Goal: Contribute content: Contribute content

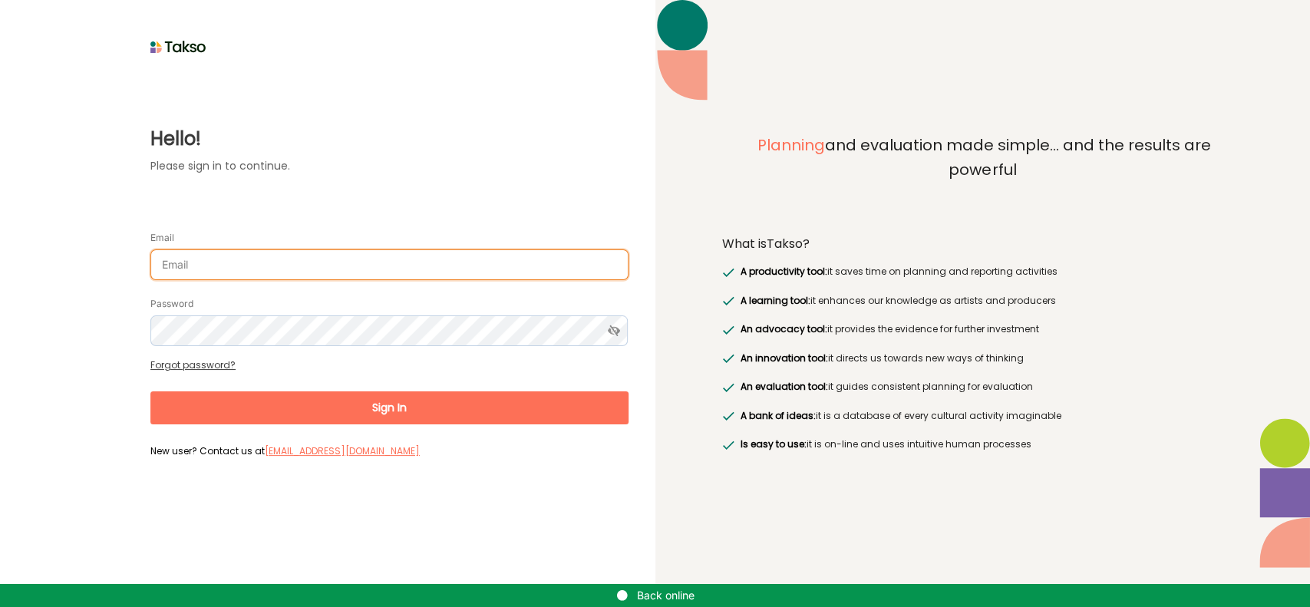
type input "[EMAIL_ADDRESS][DOMAIN_NAME]"
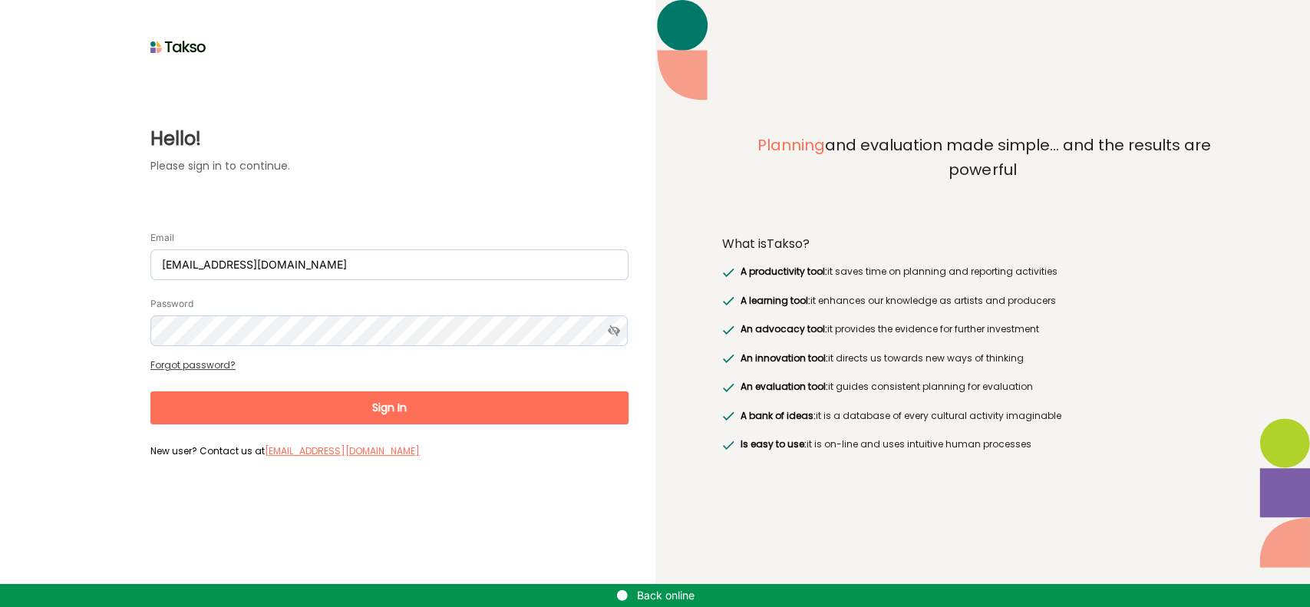
click at [466, 400] on button "Sign In" at bounding box center [389, 407] width 478 height 33
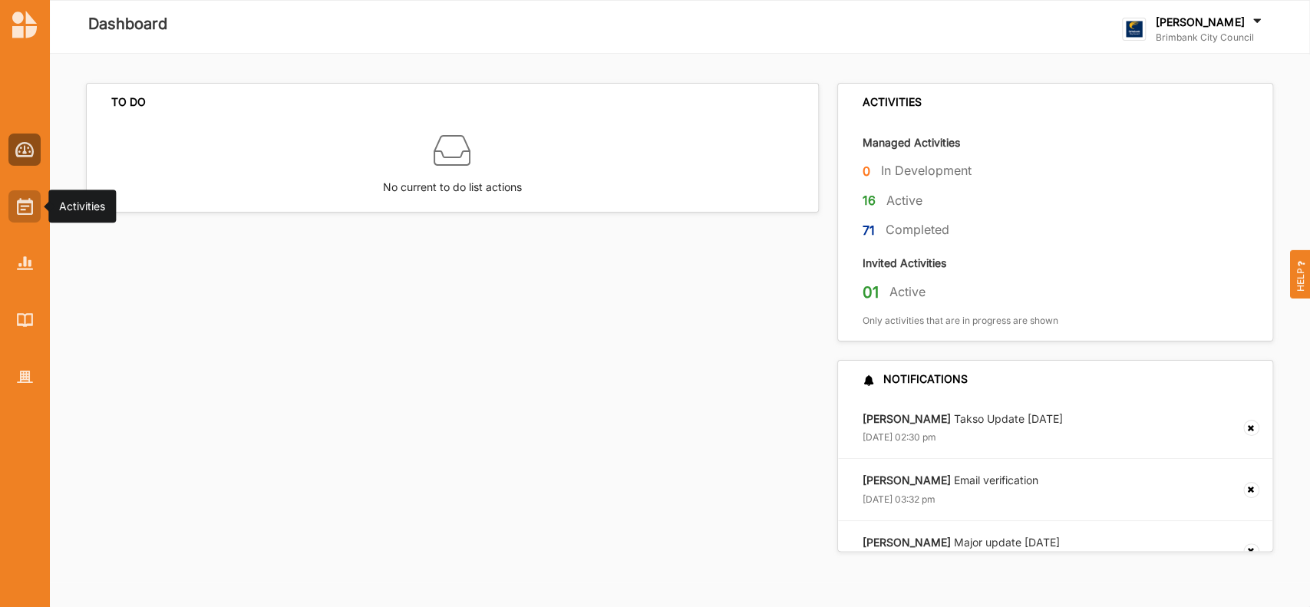
click at [31, 207] on img at bounding box center [25, 206] width 16 height 17
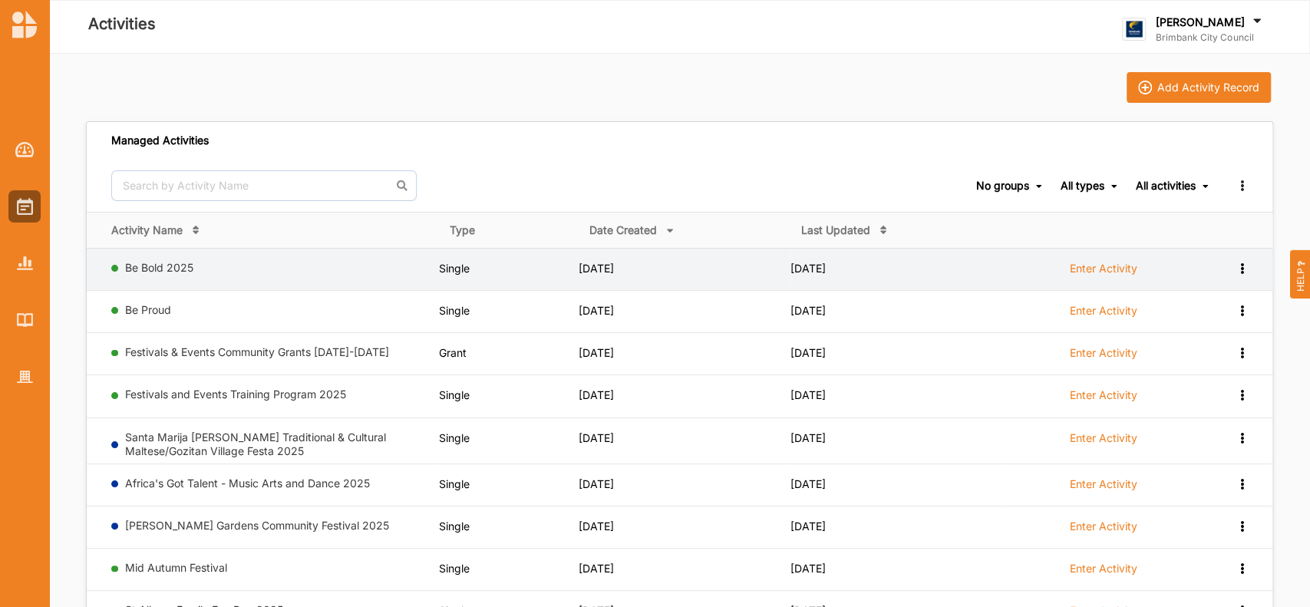
click at [1099, 269] on label "Enter Activity" at bounding box center [1104, 269] width 68 height 14
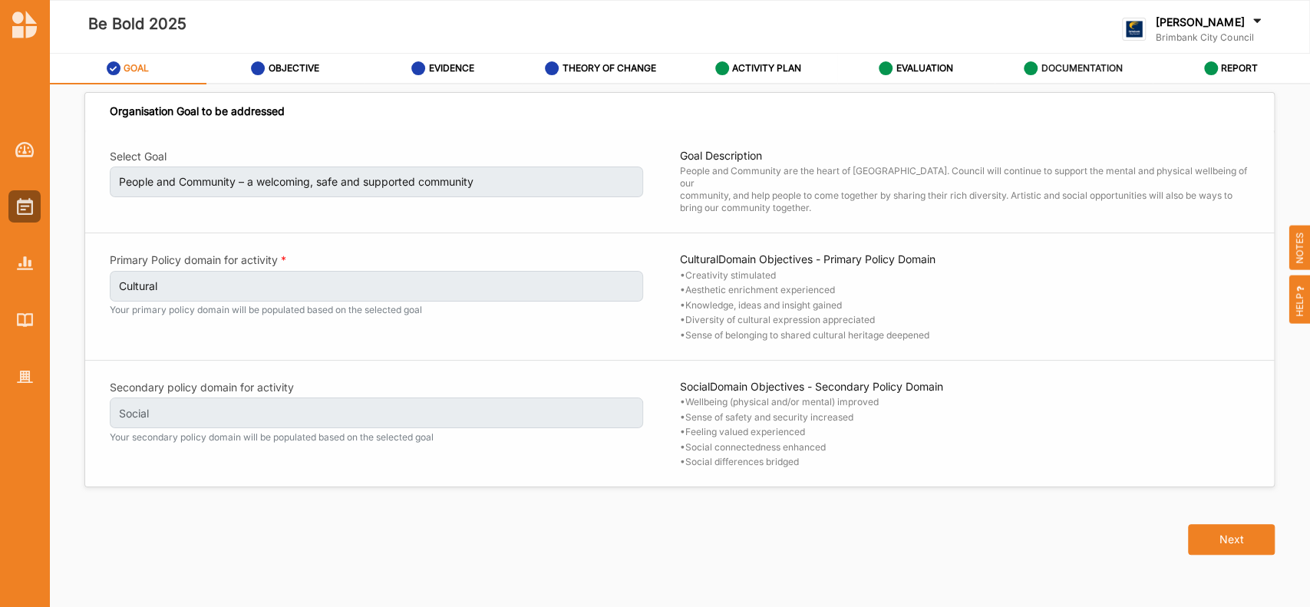
click at [1095, 65] on label "DOCUMENTATION" at bounding box center [1081, 68] width 81 height 12
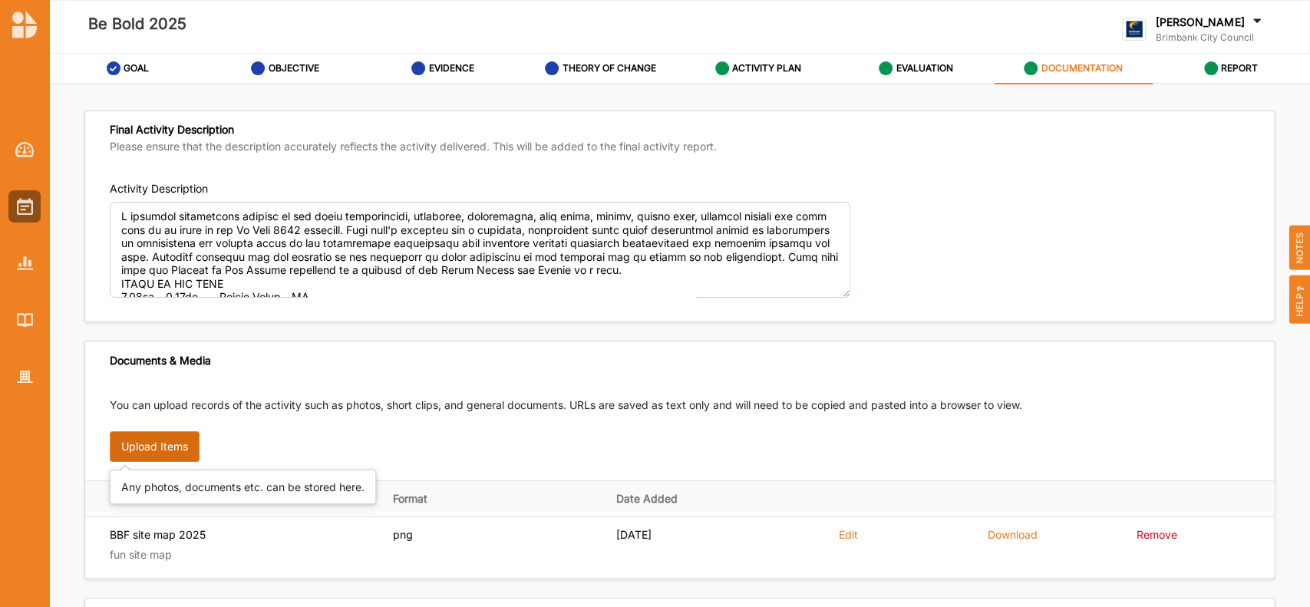
click at [163, 446] on button "Upload Items" at bounding box center [155, 446] width 90 height 31
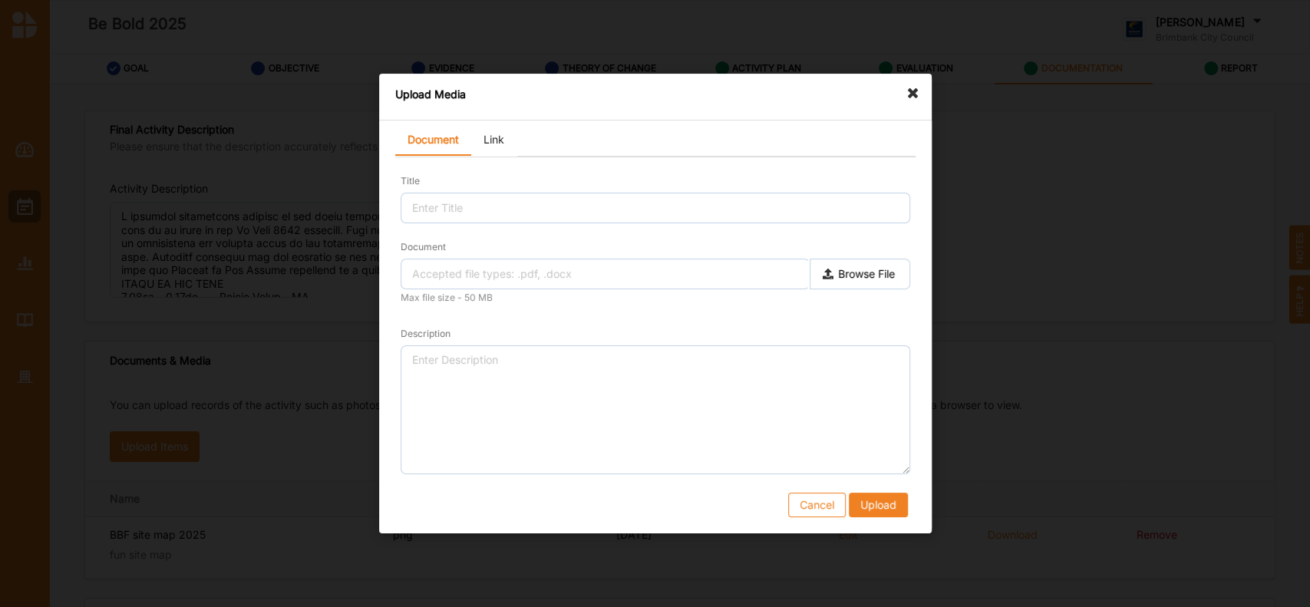
click at [871, 279] on label "Browse File" at bounding box center [859, 274] width 101 height 31
click at [0, 0] on input "Document" at bounding box center [0, 0] width 0 height 0
type input "CB25-BeBold-Timetable-A0_02.pdf"
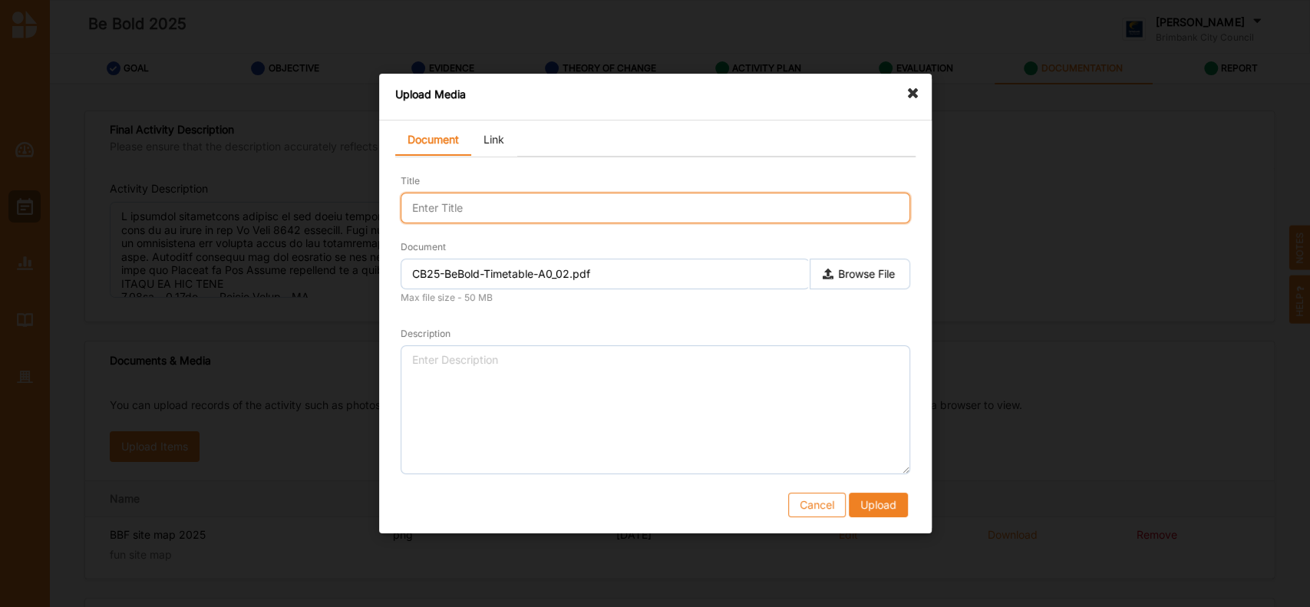
click at [466, 205] on input "Title" at bounding box center [656, 208] width 510 height 31
type input "Timetable - AO"
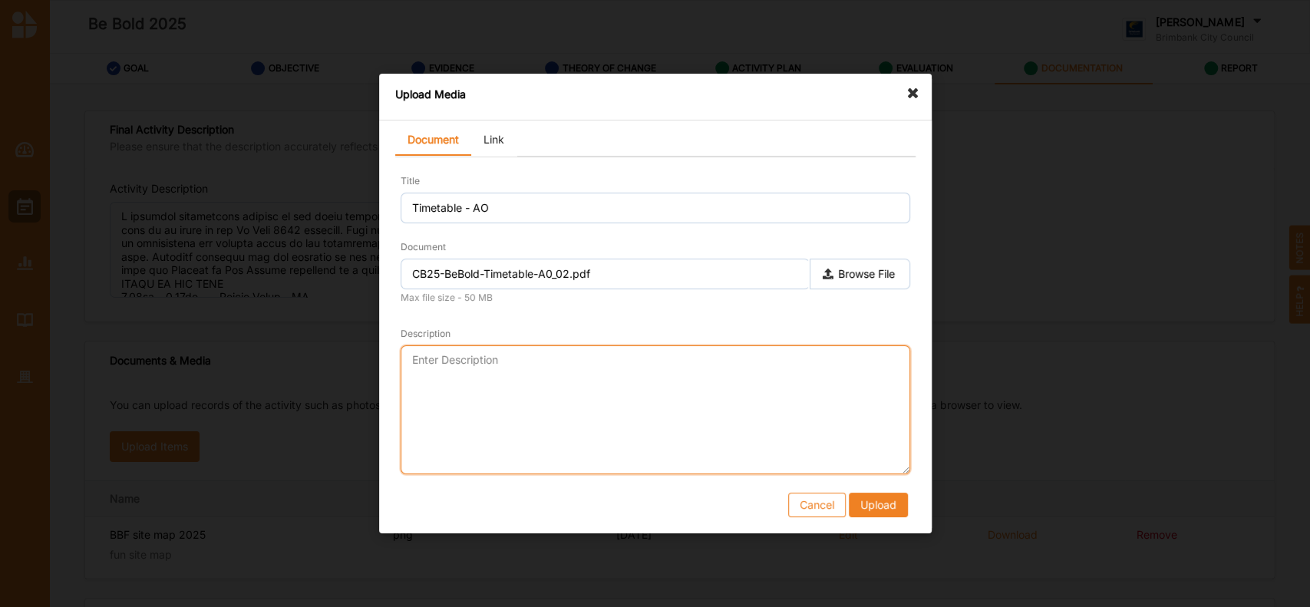
click at [472, 378] on textarea "Description" at bounding box center [656, 409] width 510 height 129
type textarea "Timetable for BBF 25"
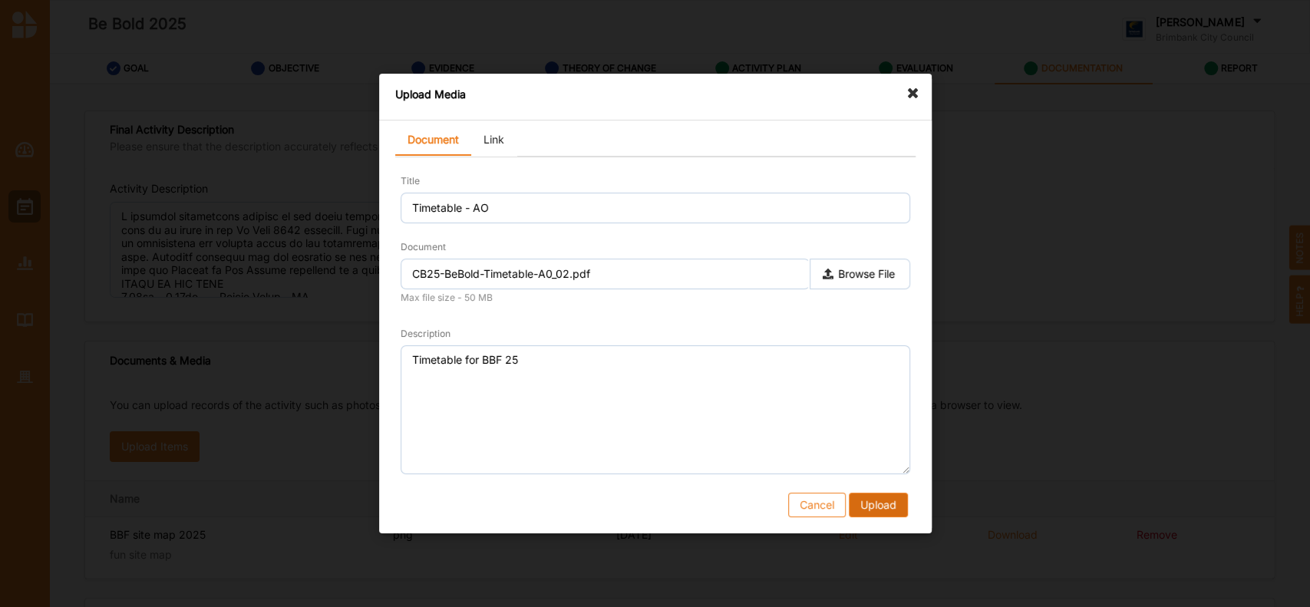
click at [878, 496] on button "Upload" at bounding box center [877, 505] width 59 height 25
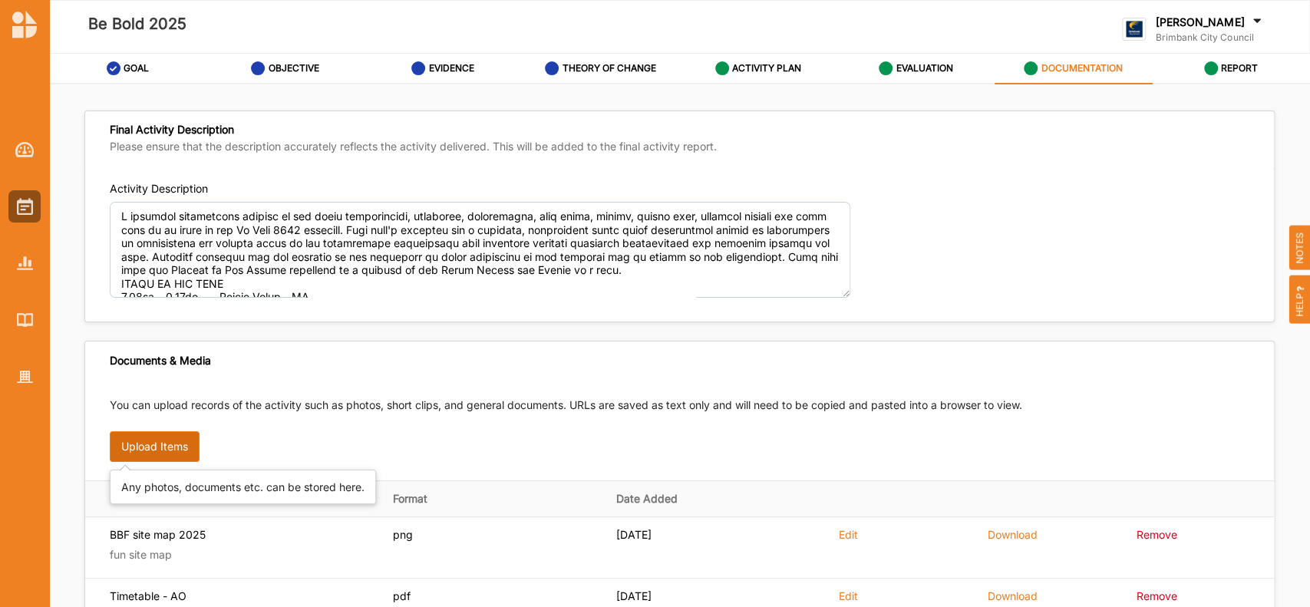
click at [179, 439] on button "Upload Items" at bounding box center [155, 446] width 90 height 31
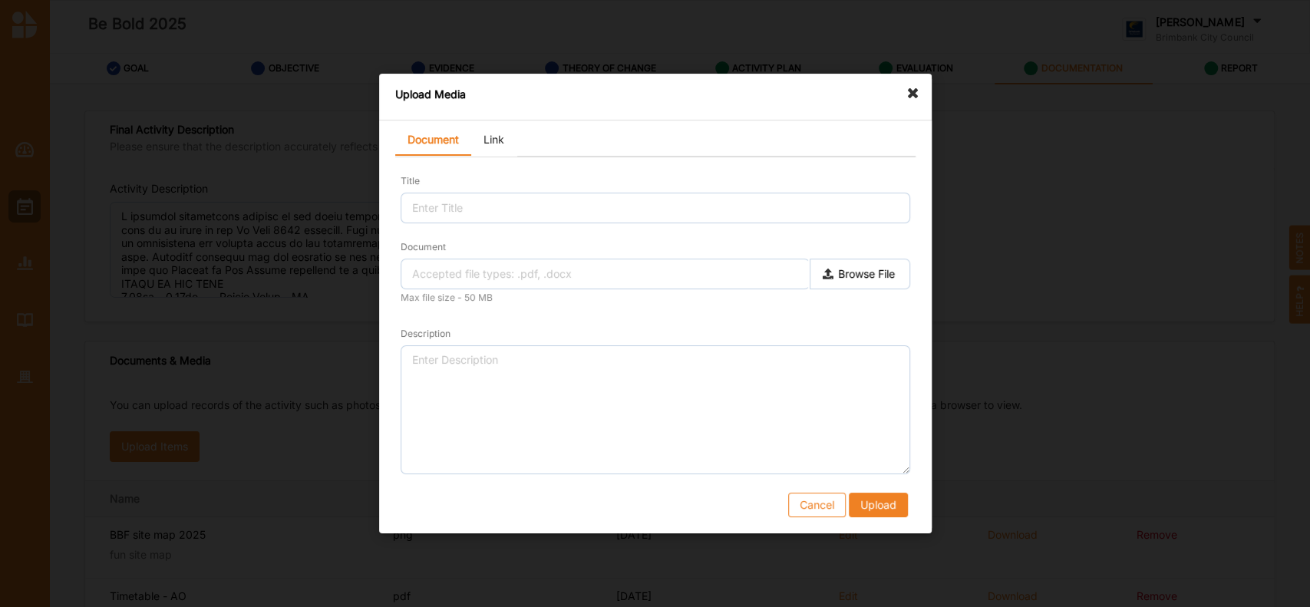
click at [487, 137] on link "Link" at bounding box center [493, 140] width 45 height 31
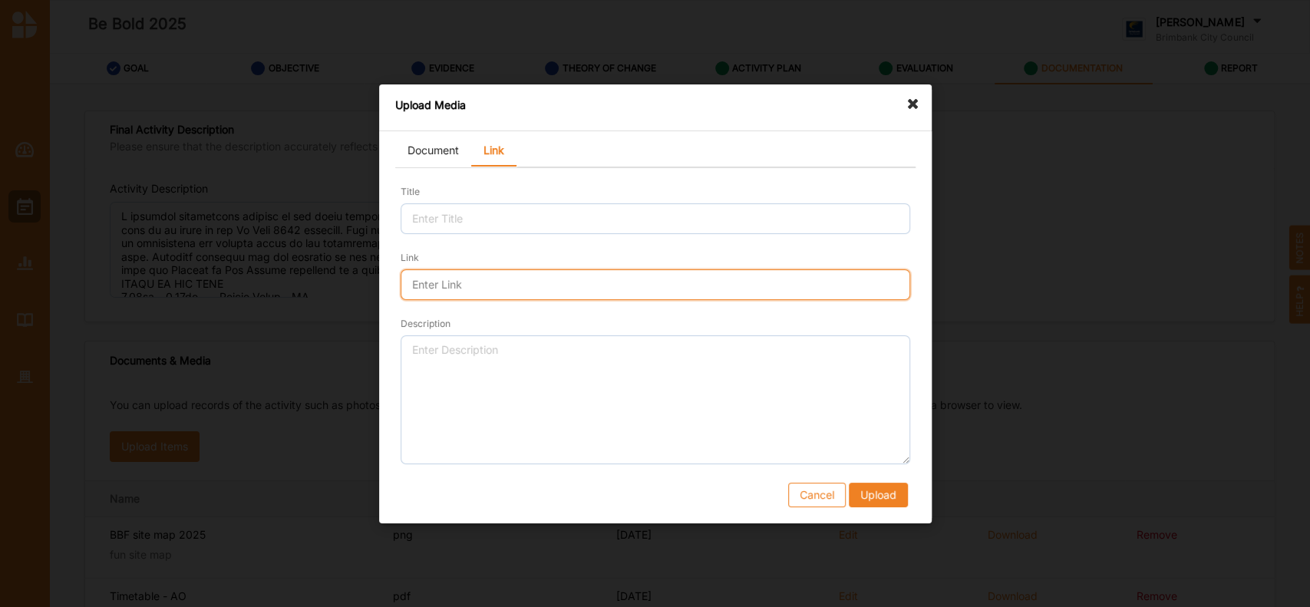
click at [456, 285] on input "Link" at bounding box center [656, 284] width 510 height 31
paste input "[URL][DOMAIN_NAME]"
type input "[URL][DOMAIN_NAME]"
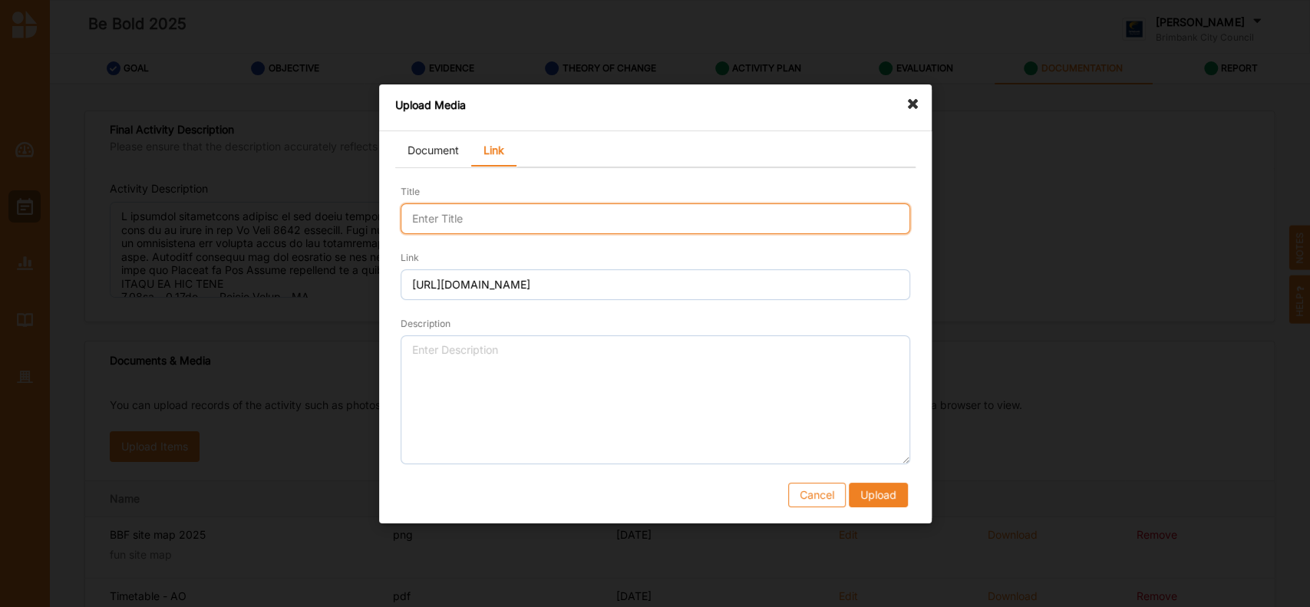
click at [471, 215] on input "Title" at bounding box center [656, 218] width 510 height 31
type input "Festival celebrates diversity in [GEOGRAPHIC_DATA]"
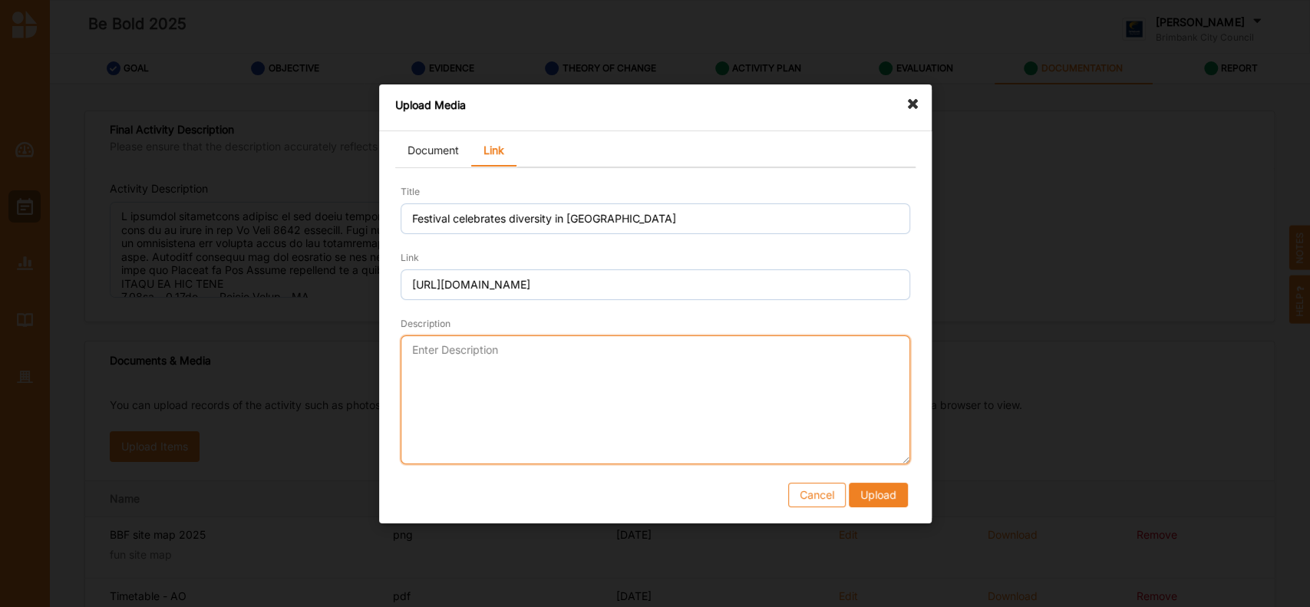
click at [437, 358] on textarea "Description" at bounding box center [656, 399] width 510 height 129
click at [545, 347] on textarea "Star Weekly article for BBf 25 - [DATE]" at bounding box center [656, 399] width 510 height 129
type textarea "Star Weekly article for BBF 25 - [DATE]"
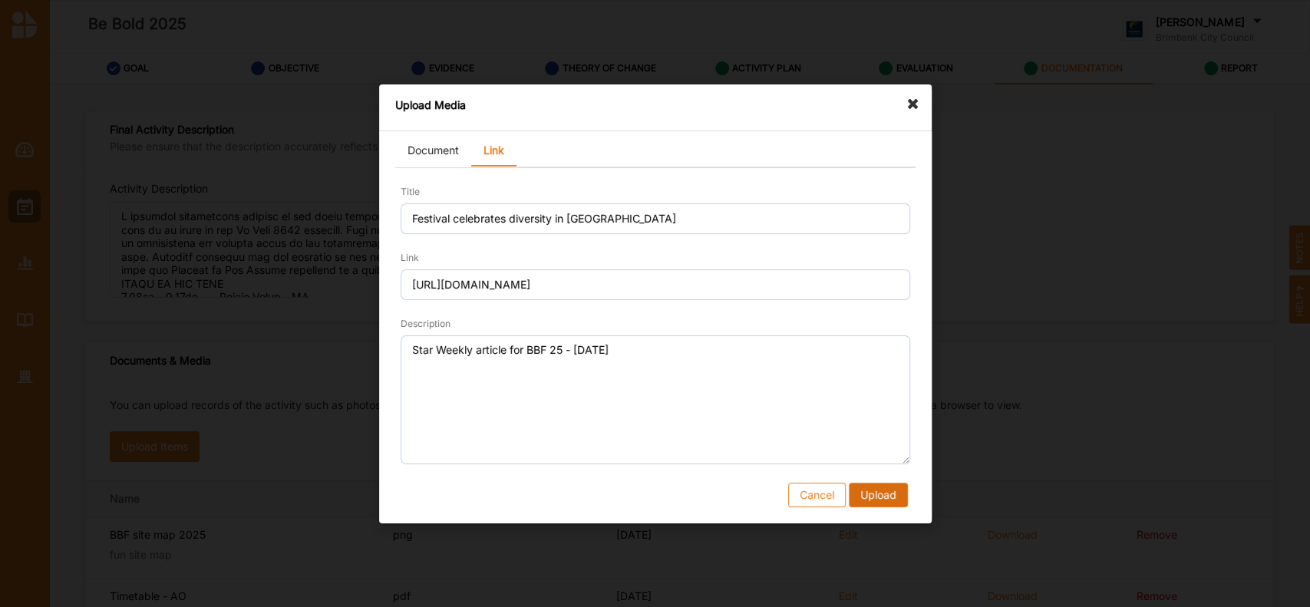
click at [880, 492] on button "Upload" at bounding box center [877, 494] width 59 height 25
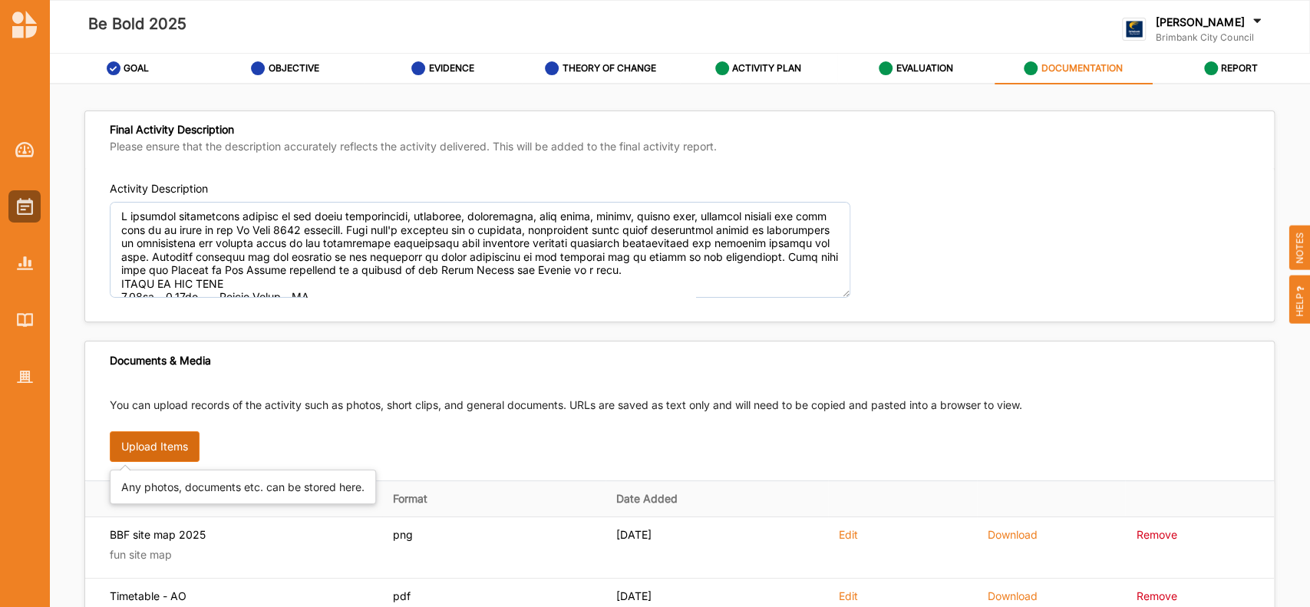
click at [167, 444] on button "Upload Items" at bounding box center [155, 446] width 90 height 31
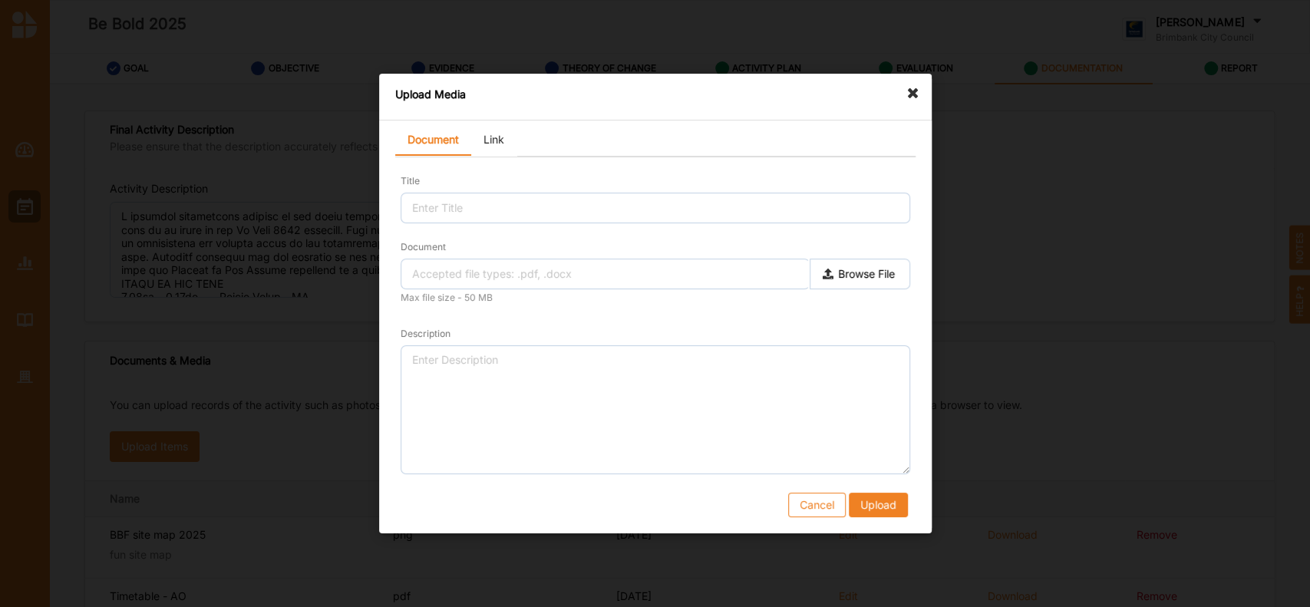
click at [496, 140] on link "Link" at bounding box center [493, 140] width 45 height 31
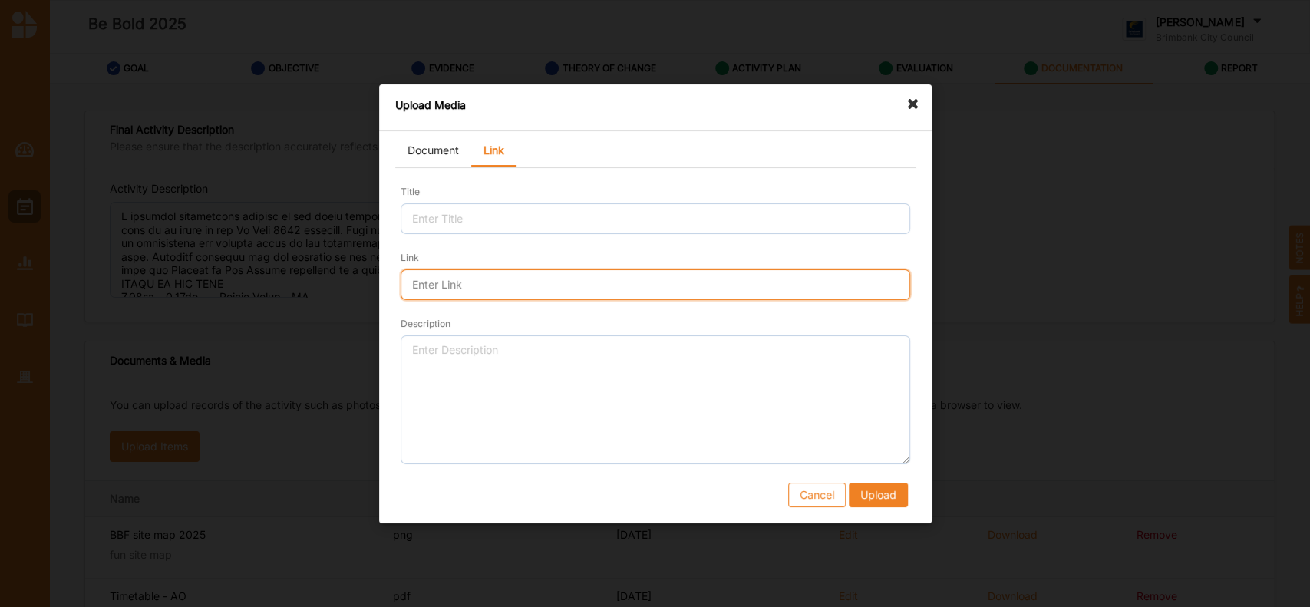
click at [451, 292] on input "Link" at bounding box center [656, 284] width 510 height 31
paste input "[URL][DOMAIN_NAME]"
type input "[URL][DOMAIN_NAME]"
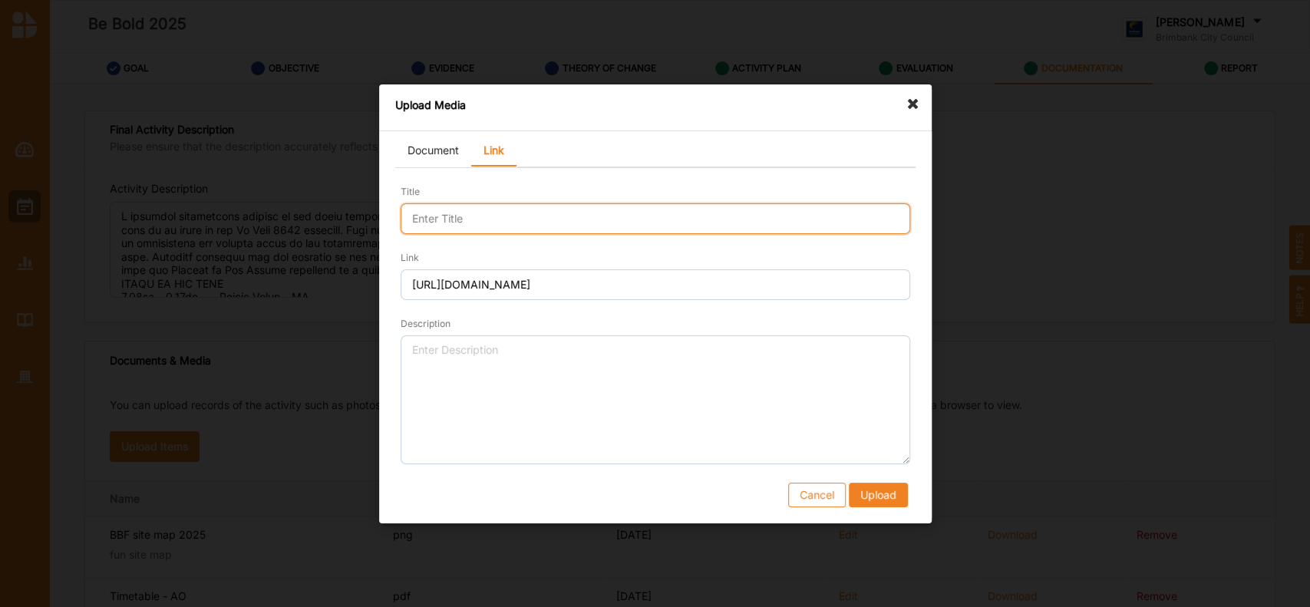
click at [457, 224] on input "Title" at bounding box center [656, 218] width 510 height 31
type input "BBF - listing Visit Victoria"
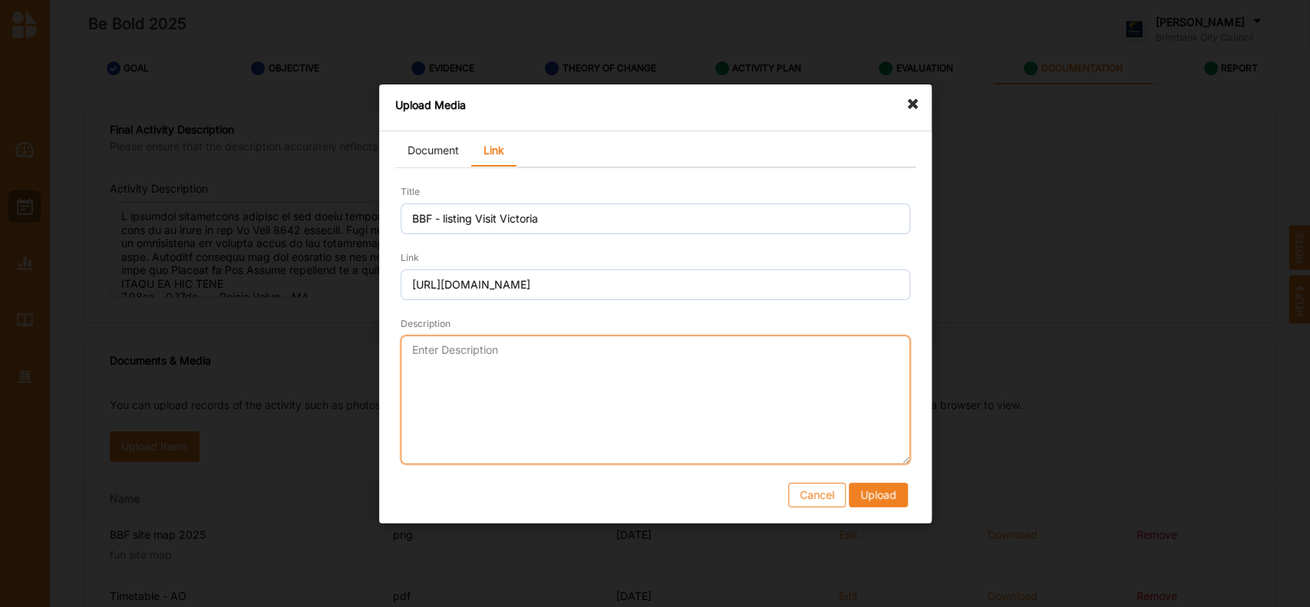
click at [443, 365] on textarea "Description" at bounding box center [656, 399] width 510 height 129
type textarea "Visit Victoria website promo"
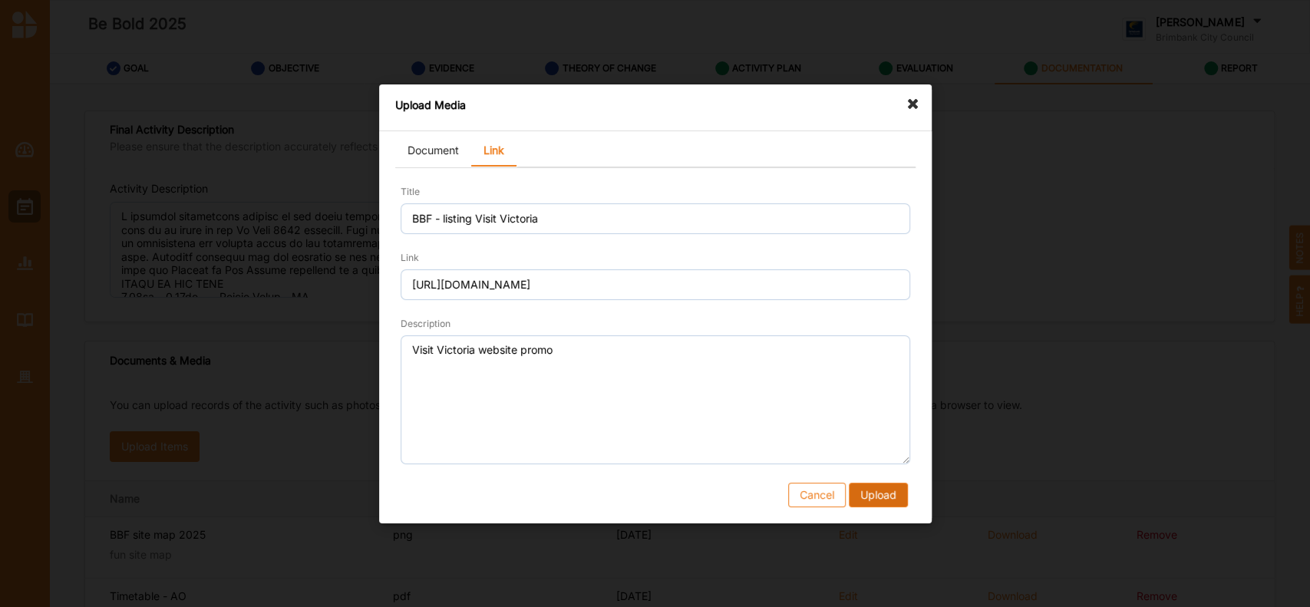
click at [879, 493] on button "Upload" at bounding box center [877, 494] width 59 height 25
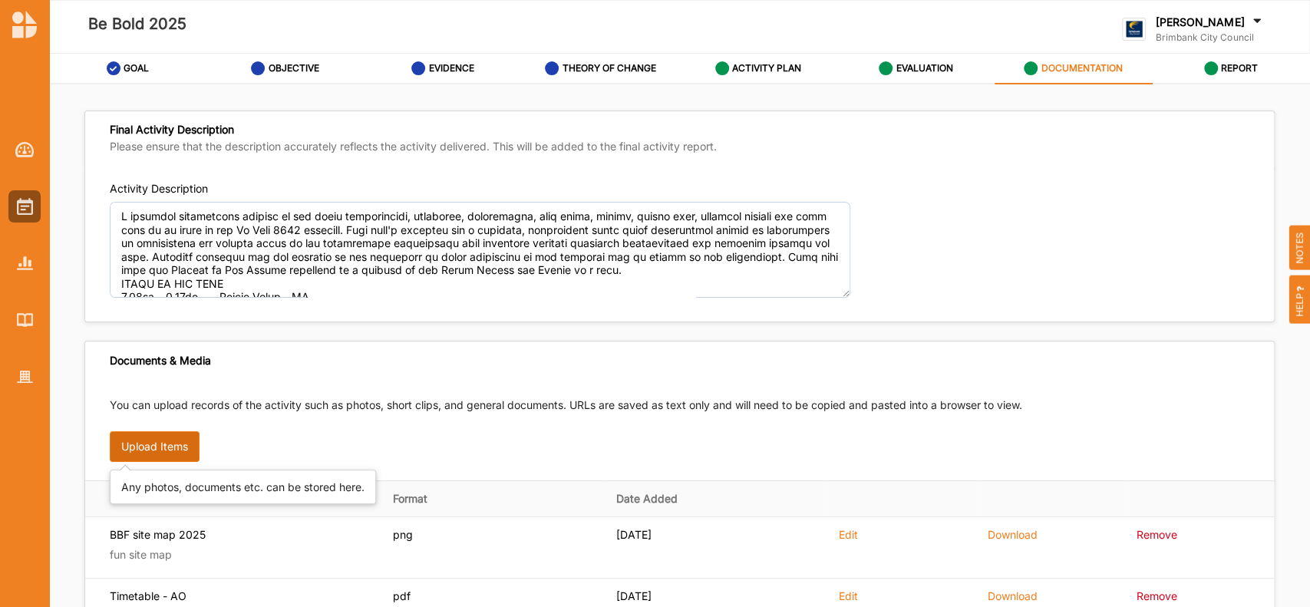
click at [168, 445] on button "Upload Items" at bounding box center [155, 446] width 90 height 31
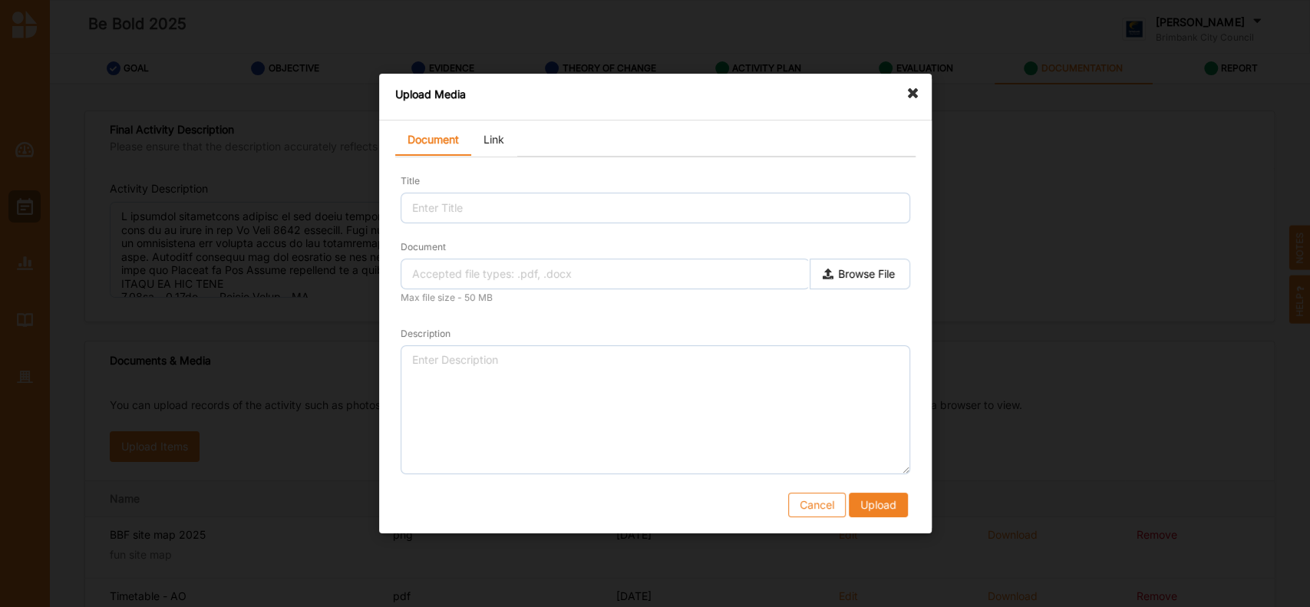
click at [497, 141] on link "Link" at bounding box center [493, 140] width 45 height 31
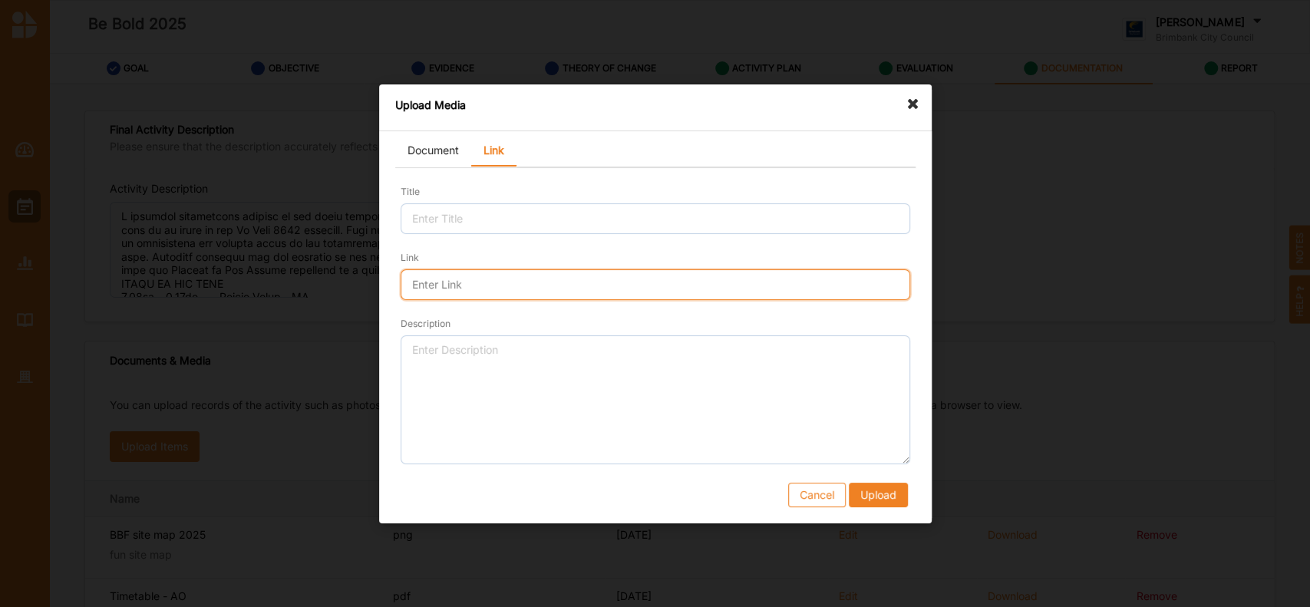
click at [442, 289] on input "Link" at bounding box center [656, 284] width 510 height 31
paste input "/"
type input "/"
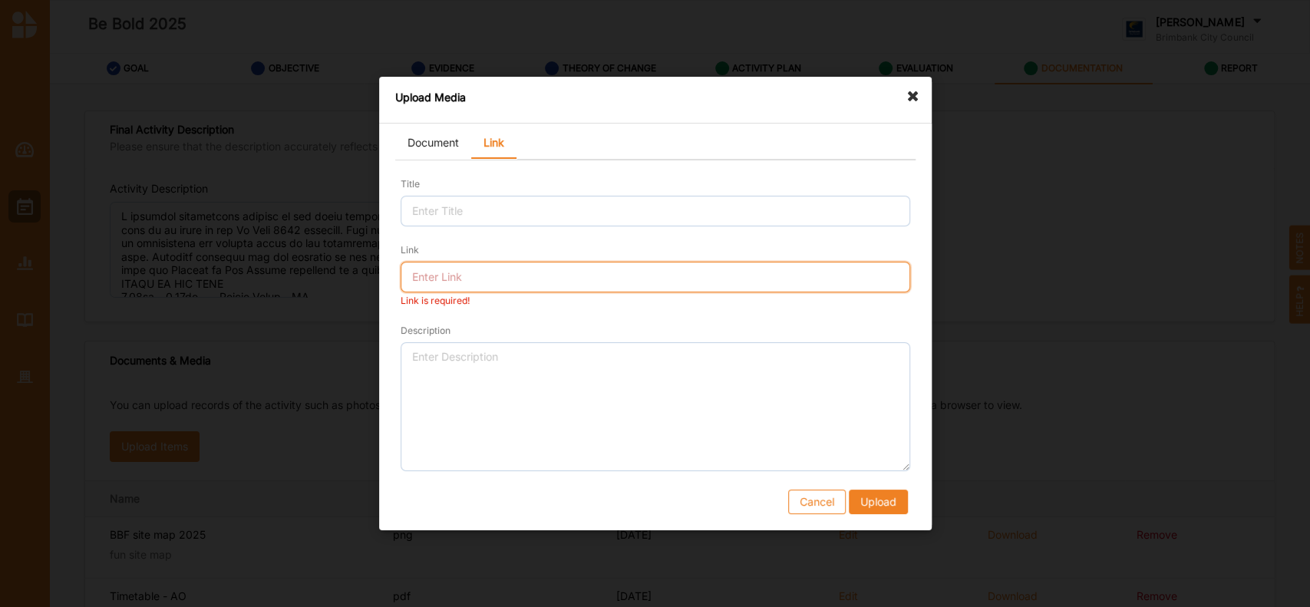
click at [436, 272] on input "Link" at bounding box center [656, 277] width 510 height 31
paste input "[URL][DOMAIN_NAME]"
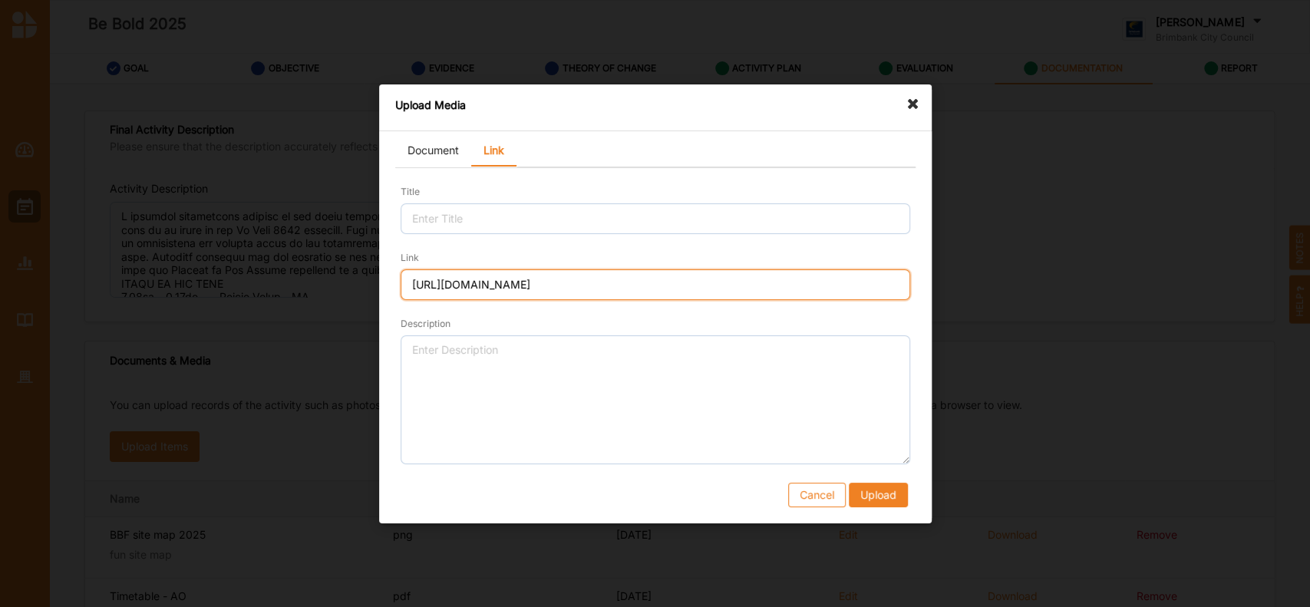
type input "[URL][DOMAIN_NAME]"
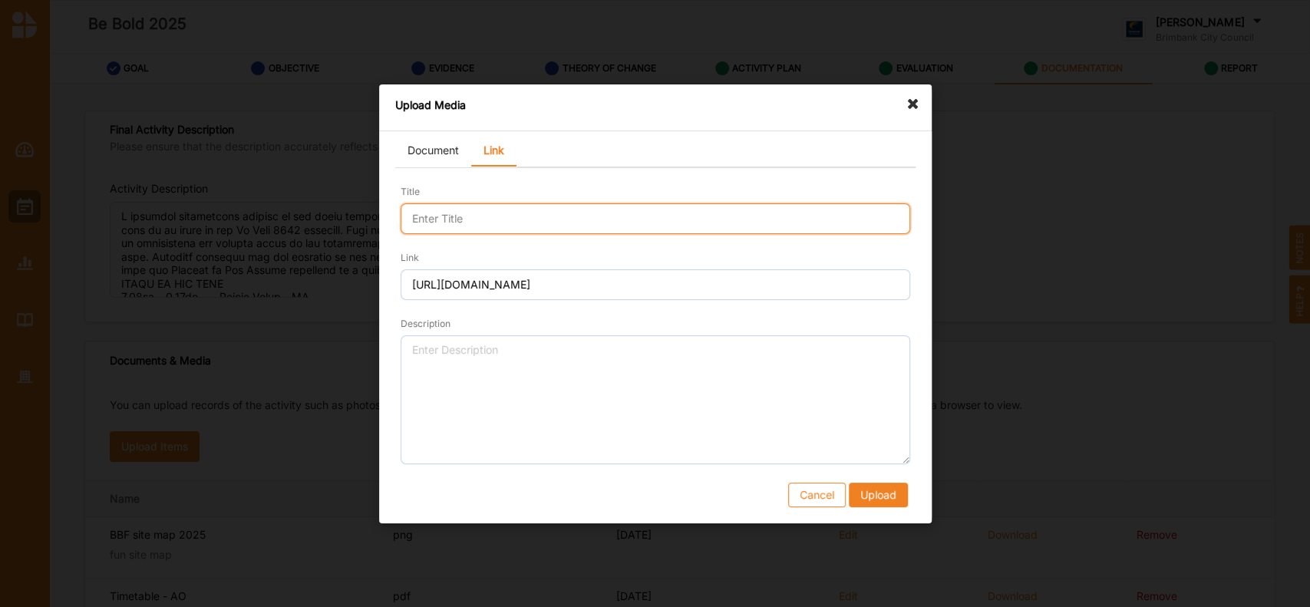
click at [471, 216] on input "Title" at bounding box center [656, 218] width 510 height 31
type input "BBF - save the date"
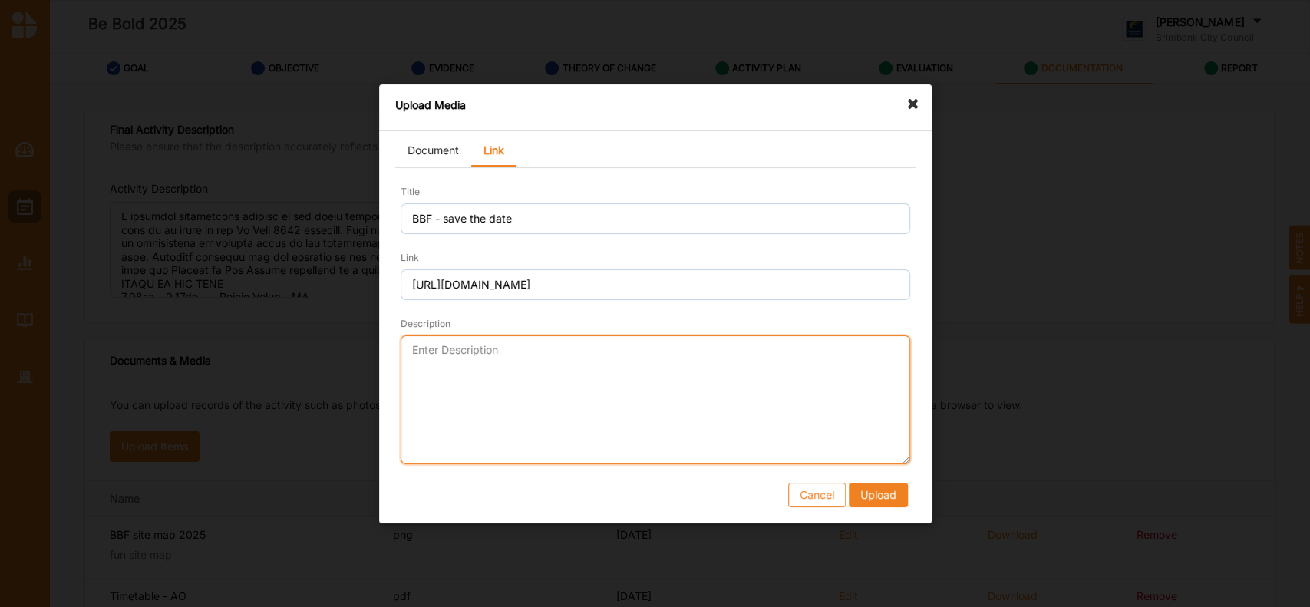
click at [473, 352] on textarea "Description" at bounding box center [656, 399] width 510 height 129
type textarea "Insta launch BBF 25"
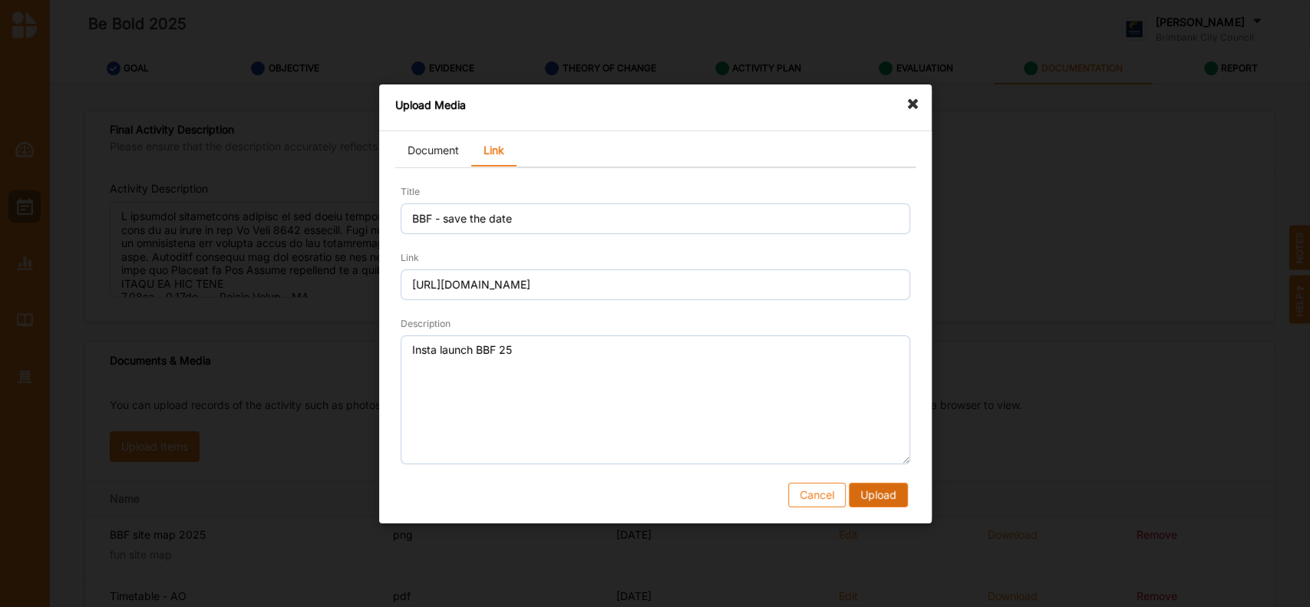
click at [872, 495] on button "Upload" at bounding box center [877, 494] width 59 height 25
